Goal: Connect with others: Connect with others

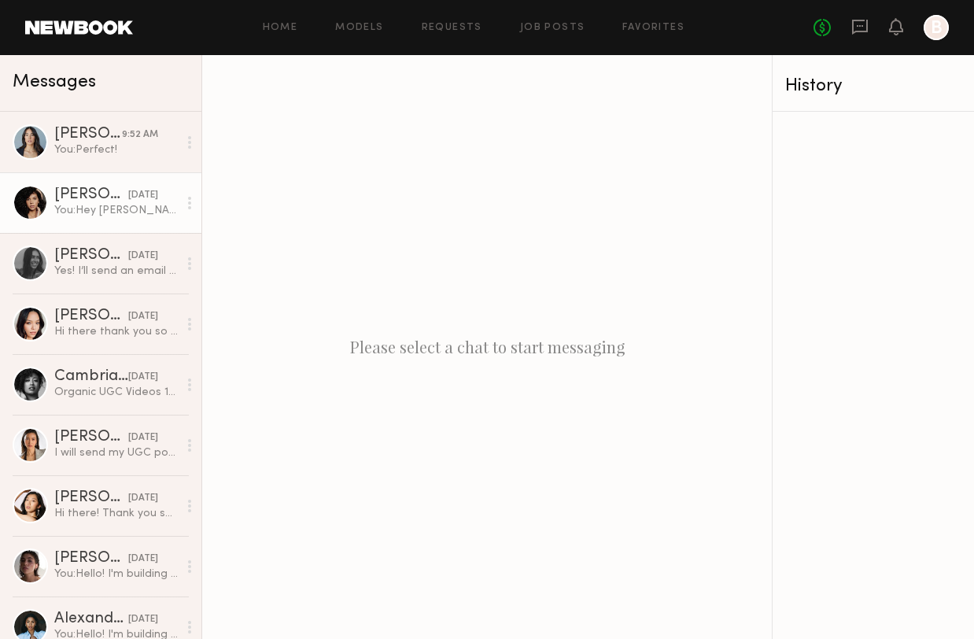
click at [94, 202] on div "[PERSON_NAME]" at bounding box center [91, 195] width 74 height 16
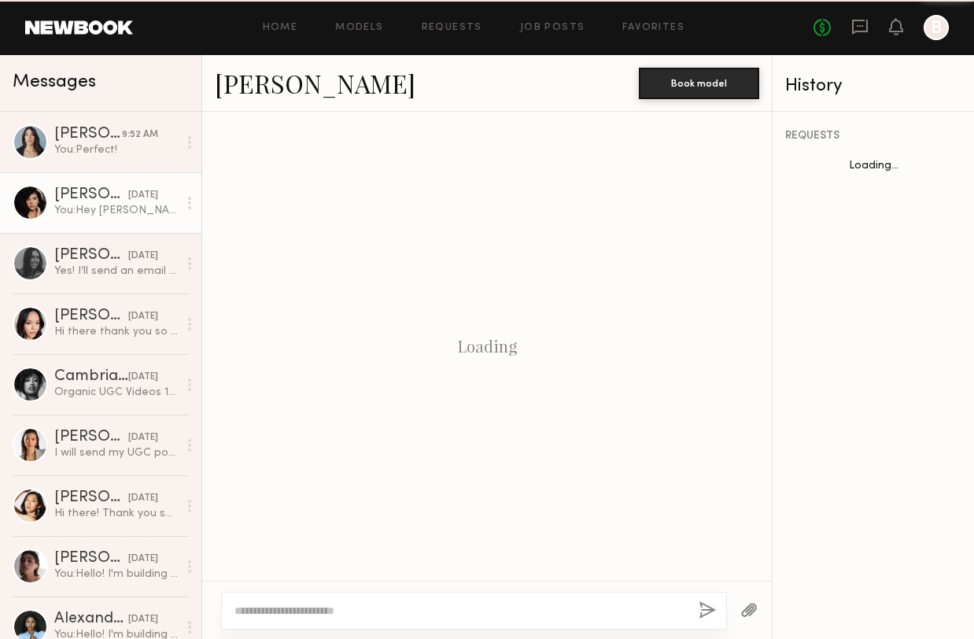
scroll to position [2078, 0]
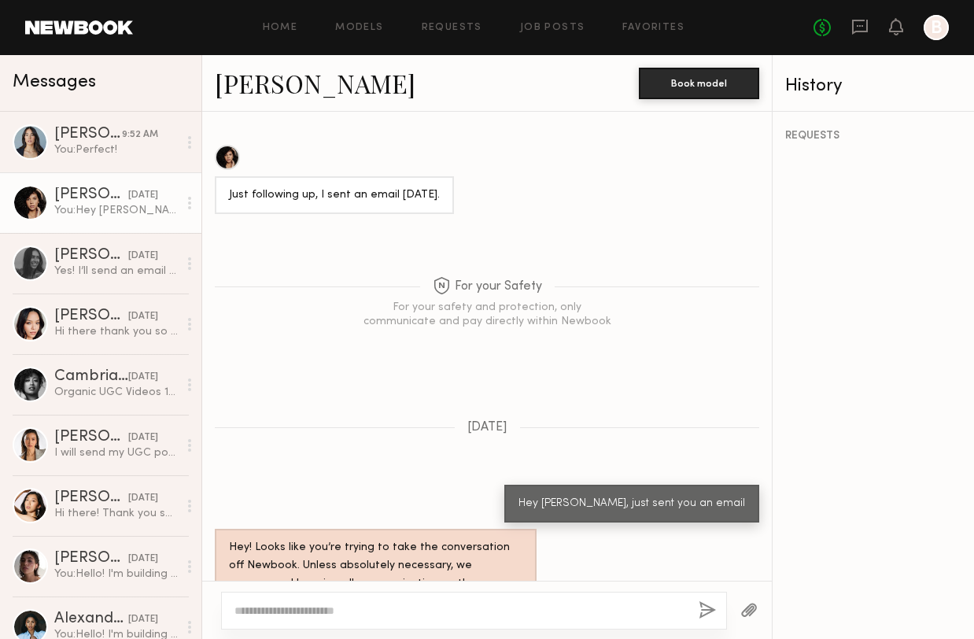
click at [282, 96] on link "[PERSON_NAME]" at bounding box center [315, 83] width 201 height 34
